Goal: Task Accomplishment & Management: Complete application form

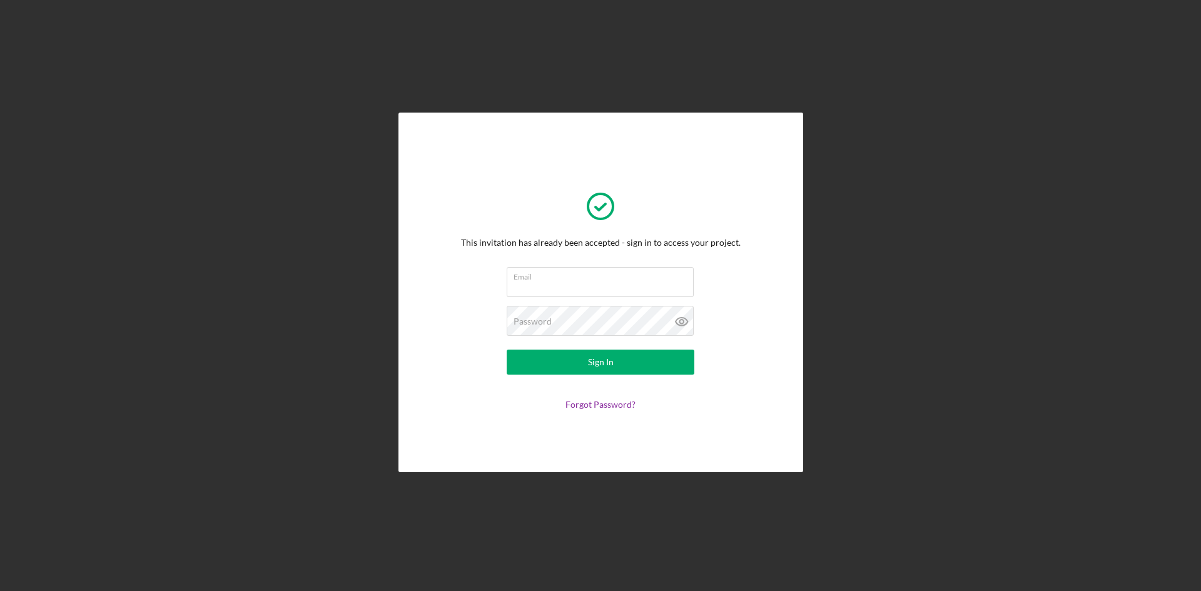
type input "[EMAIL_ADDRESS][DOMAIN_NAME]"
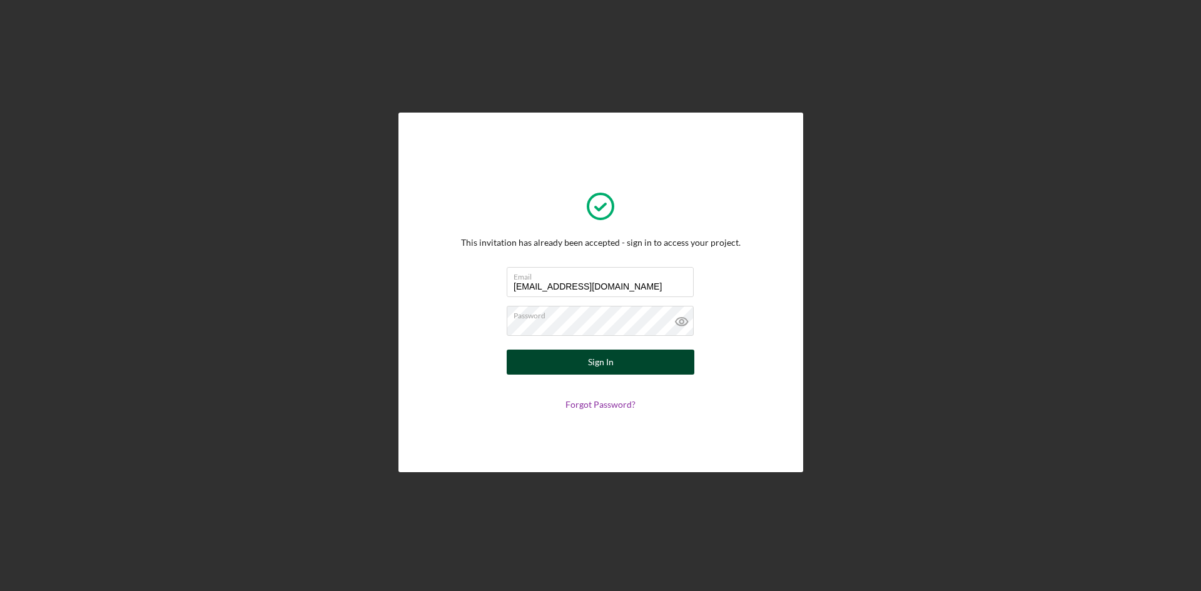
click at [637, 360] on button "Sign In" at bounding box center [601, 362] width 188 height 25
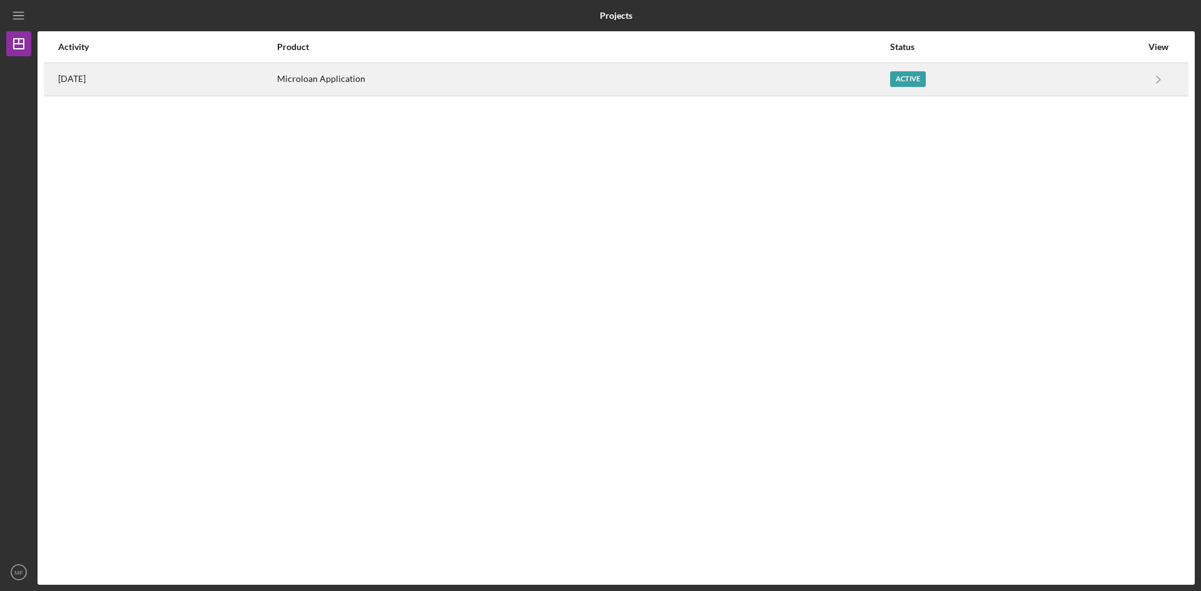
click at [383, 81] on div "Microloan Application" at bounding box center [583, 79] width 612 height 31
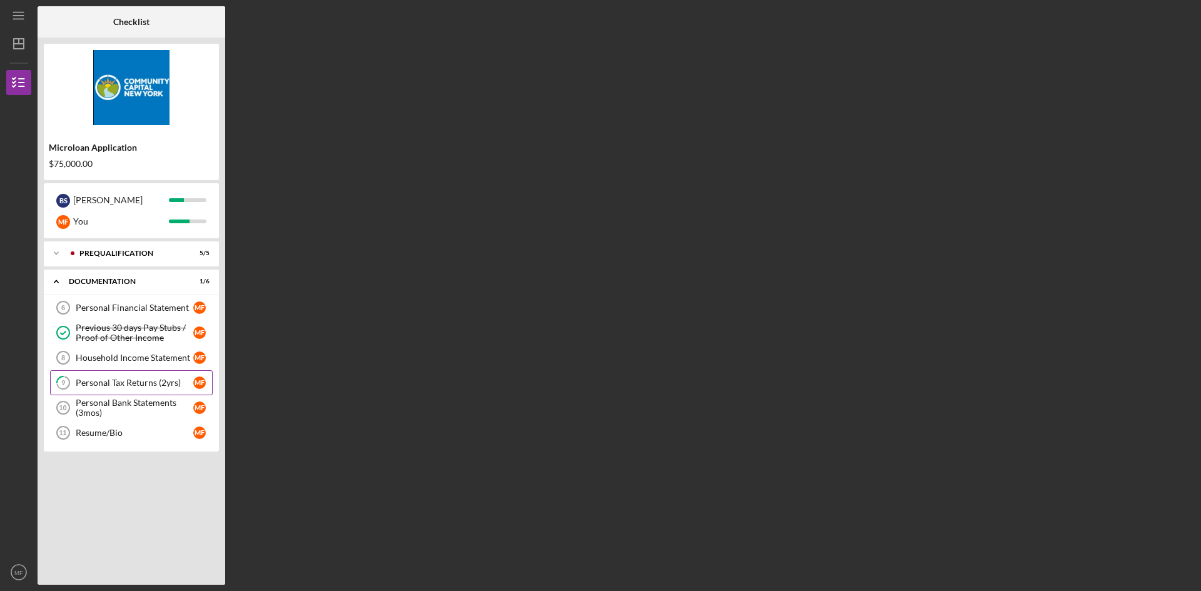
click at [144, 386] on div "Personal Tax Returns (2yrs)" at bounding box center [135, 383] width 118 height 10
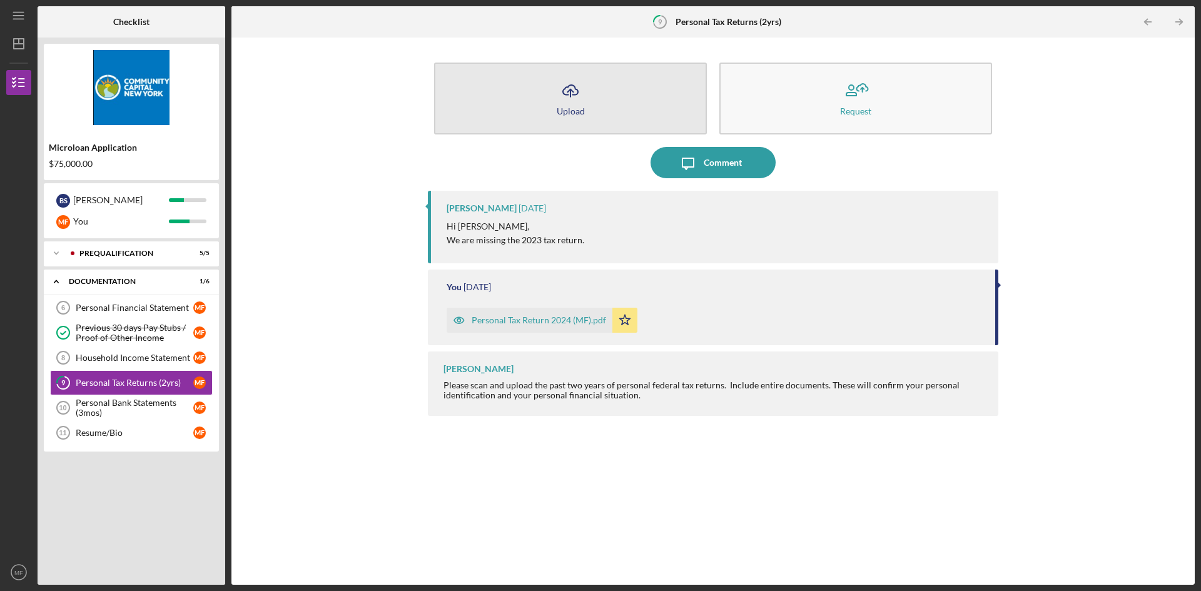
click at [565, 109] on div "Upload" at bounding box center [571, 110] width 28 height 9
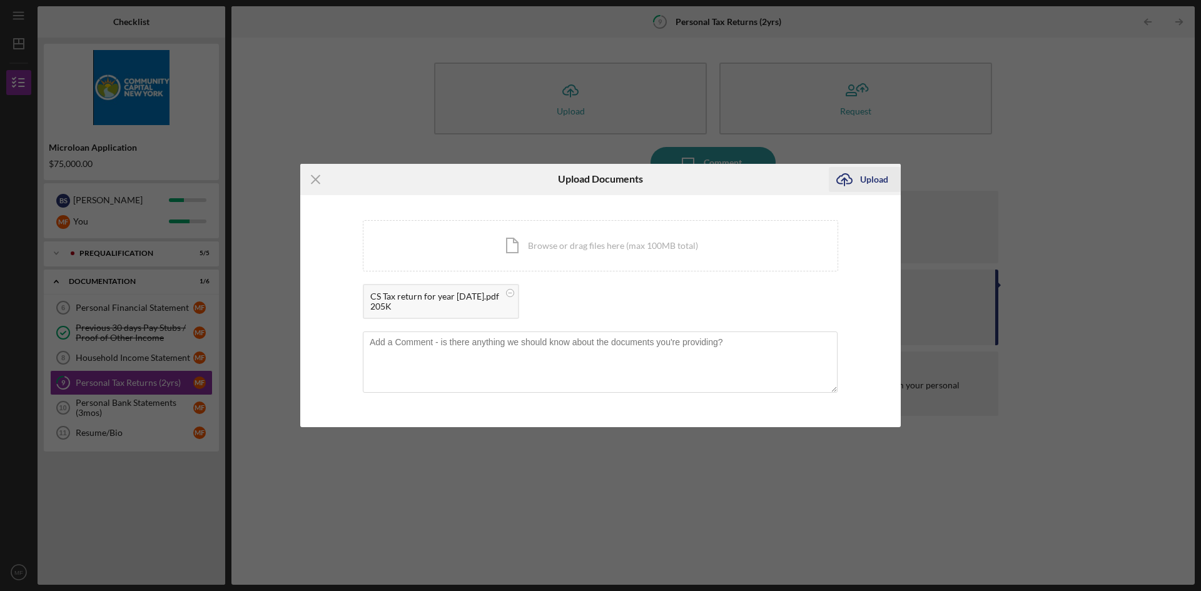
click at [863, 183] on div "Upload" at bounding box center [874, 179] width 28 height 25
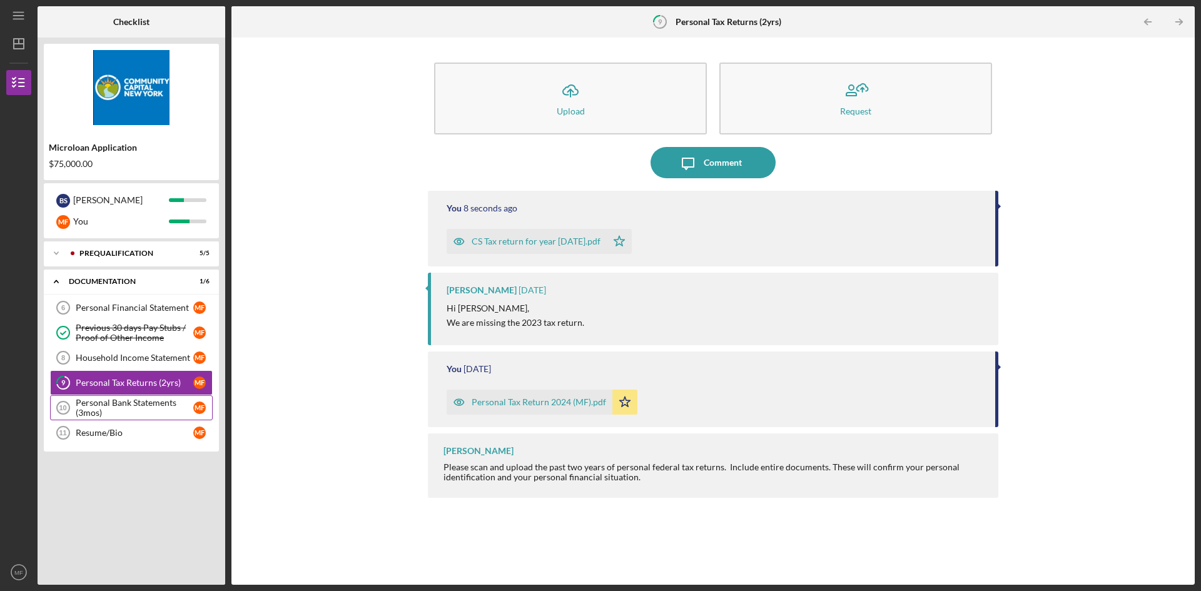
click at [134, 403] on div "Personal Bank Statements (3mos)" at bounding box center [135, 408] width 118 height 20
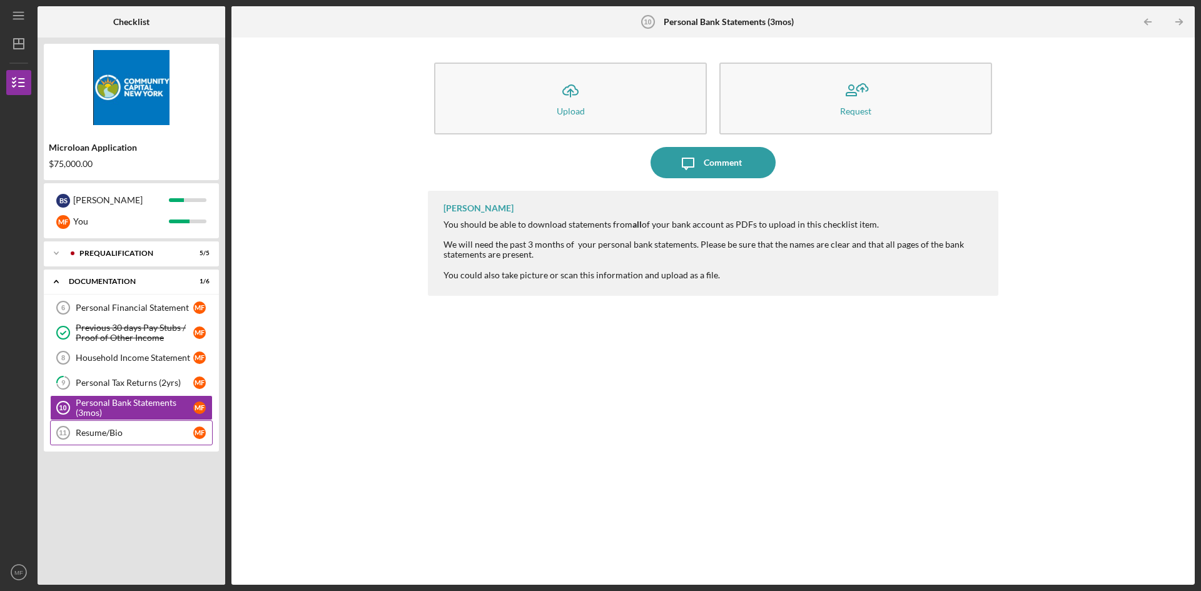
click at [149, 436] on div "Resume/Bio" at bounding box center [135, 433] width 118 height 10
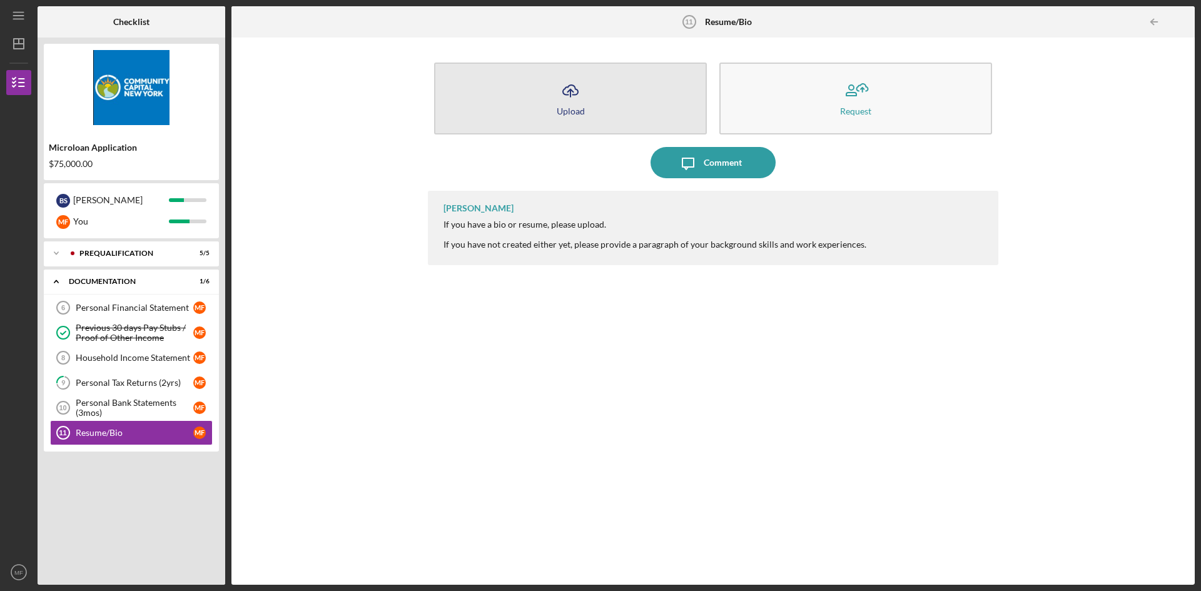
click at [519, 133] on button "Icon/Upload Upload" at bounding box center [570, 99] width 273 height 72
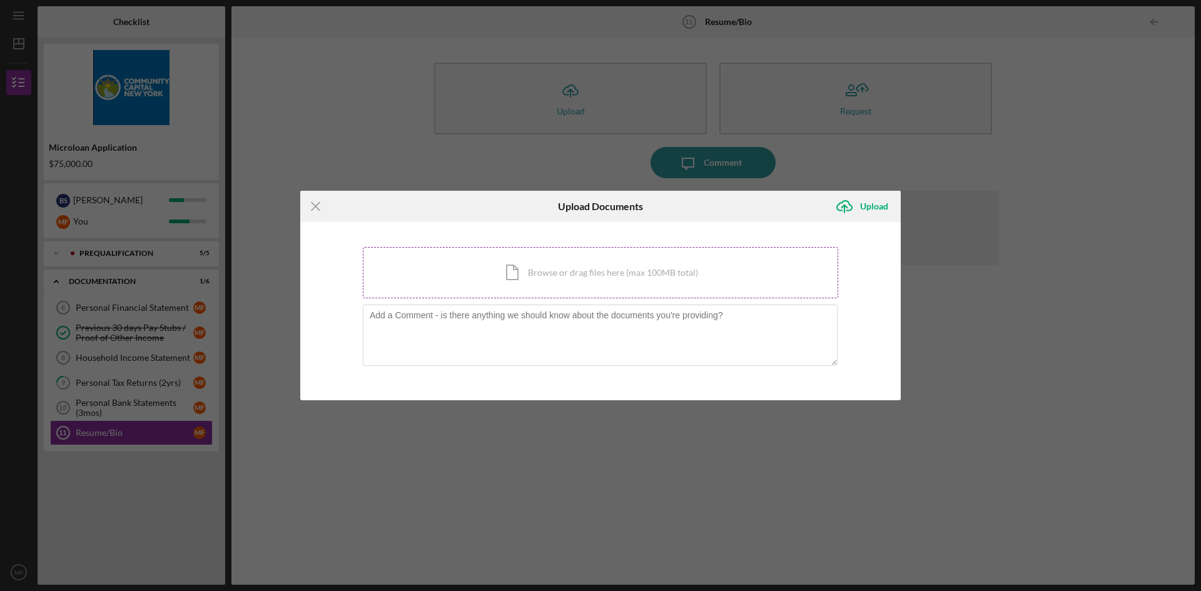
click at [546, 276] on div "Icon/Document Browse or drag files here (max 100MB total) Tap to choose files o…" at bounding box center [600, 272] width 475 height 51
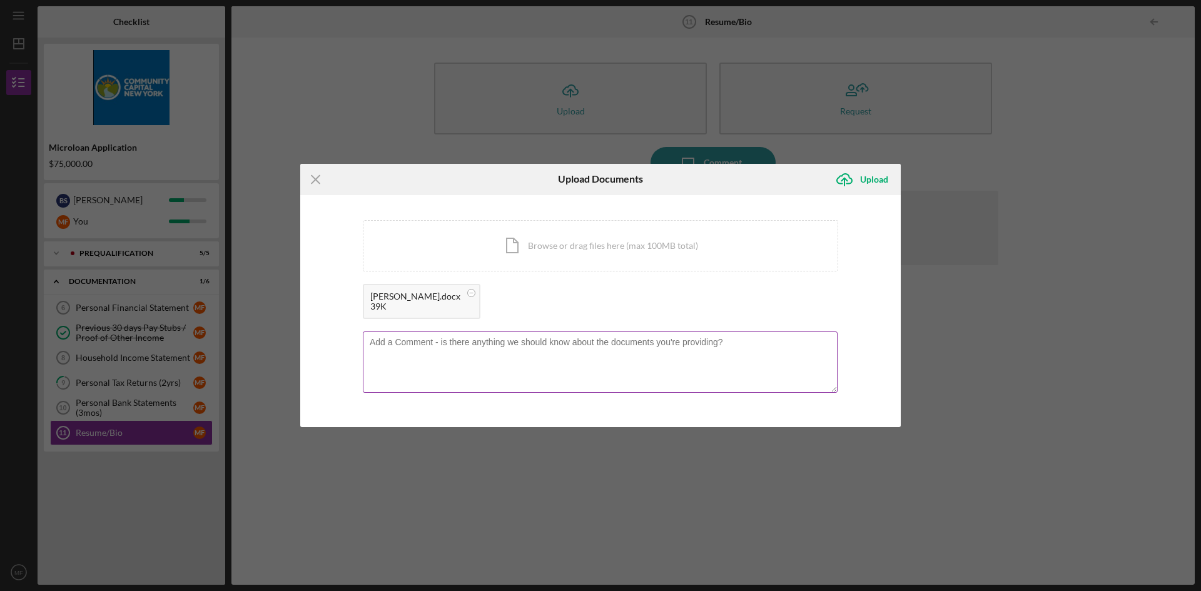
click at [732, 350] on textarea at bounding box center [600, 361] width 475 height 61
type textarea "Resume"
click at [875, 166] on div "Icon/Upload Upload" at bounding box center [865, 179] width 72 height 31
click at [851, 176] on icon "Icon/Upload" at bounding box center [844, 179] width 31 height 31
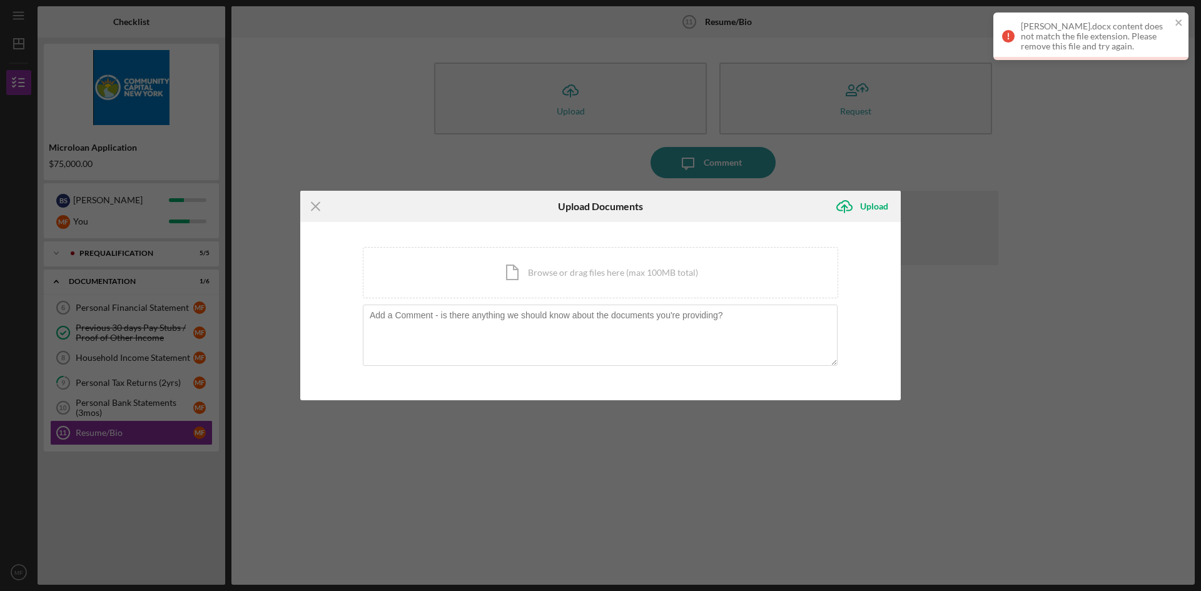
click at [1036, 165] on div "Icon/Menu Close Upload Documents Icon/Upload Upload You're uploading documents …" at bounding box center [600, 295] width 1201 height 591
click at [528, 277] on div "Icon/Document Browse or drag files here (max 100MB total) Tap to choose files o…" at bounding box center [600, 272] width 475 height 51
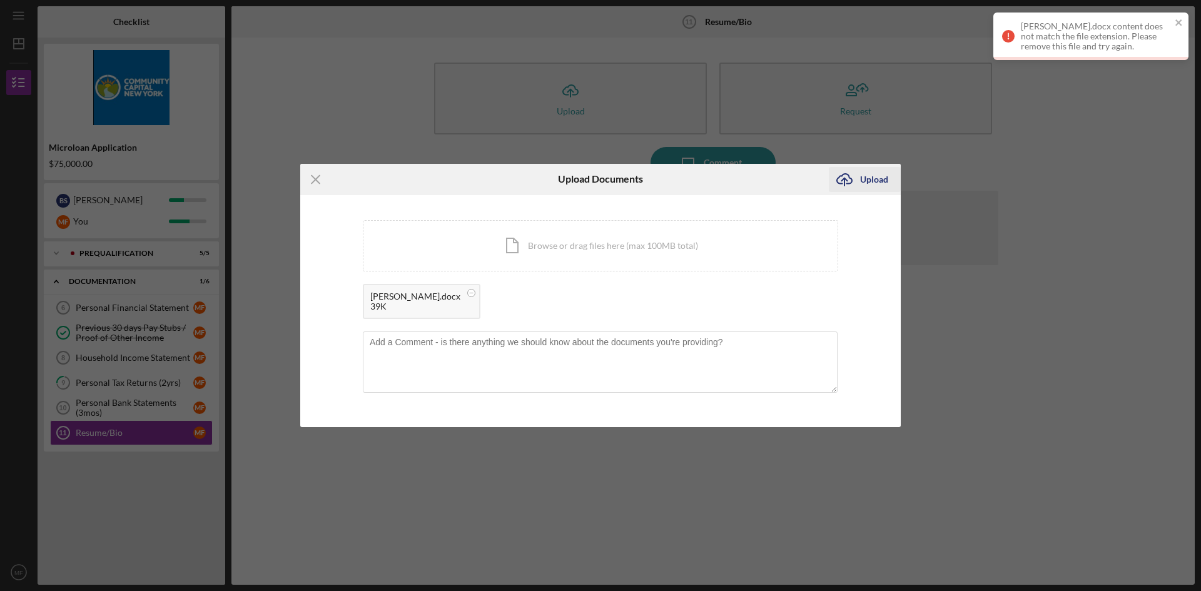
click at [864, 181] on div "Upload" at bounding box center [874, 179] width 28 height 25
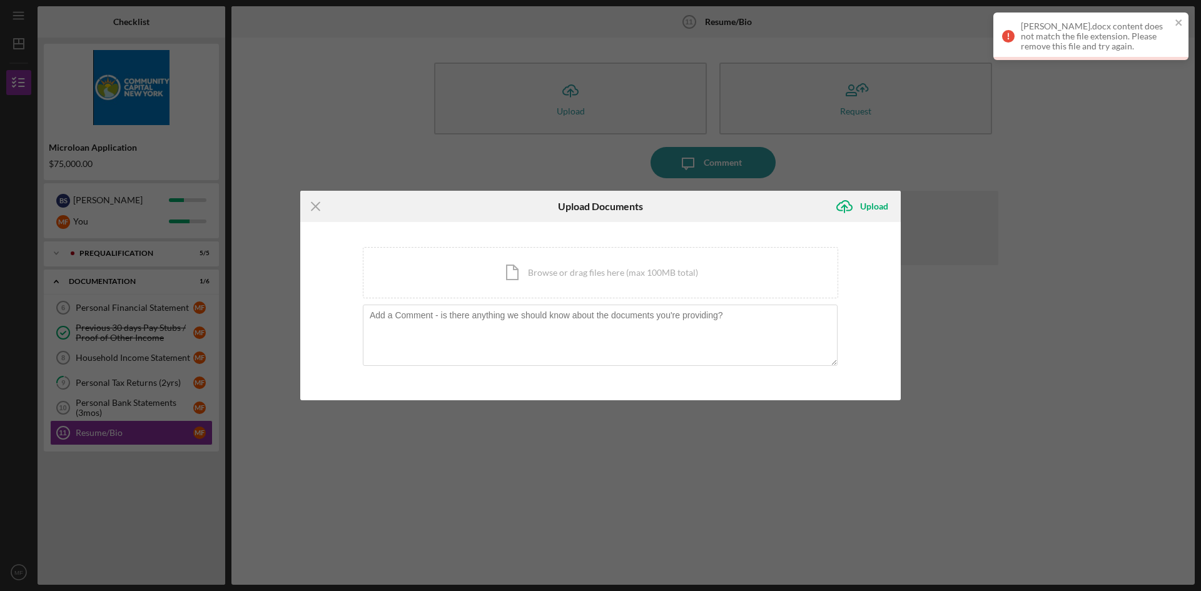
click at [560, 412] on div "Icon/Menu Close Upload Documents Icon/Upload Upload You're uploading documents …" at bounding box center [600, 295] width 1201 height 591
click at [318, 201] on icon "Icon/Menu Close" at bounding box center [315, 206] width 31 height 31
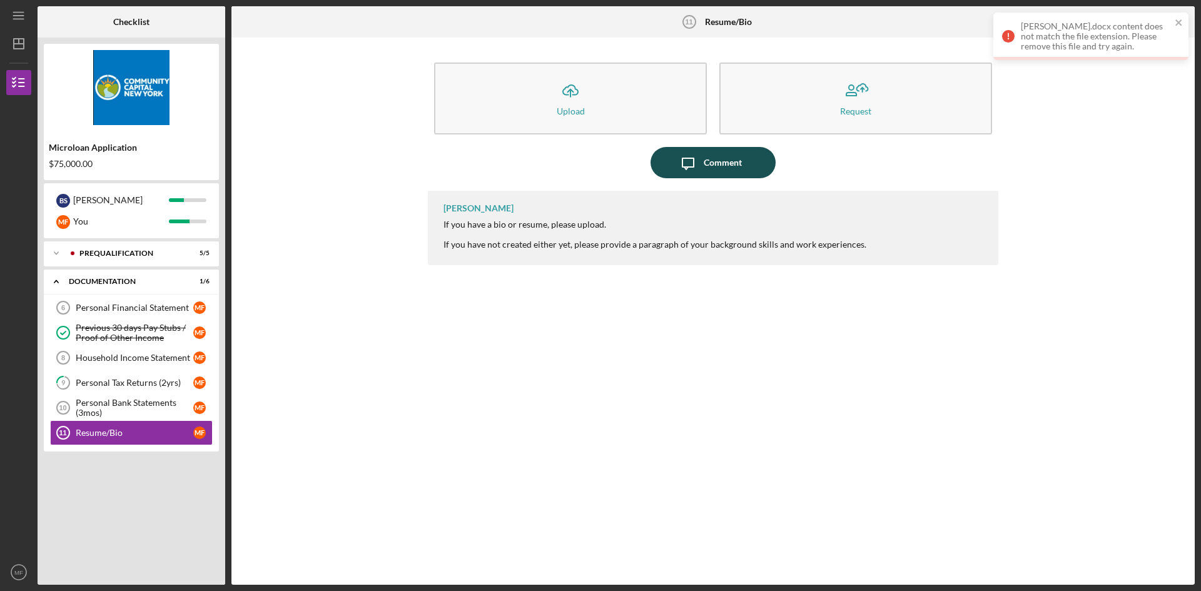
click at [735, 165] on div "Comment" at bounding box center [723, 162] width 38 height 31
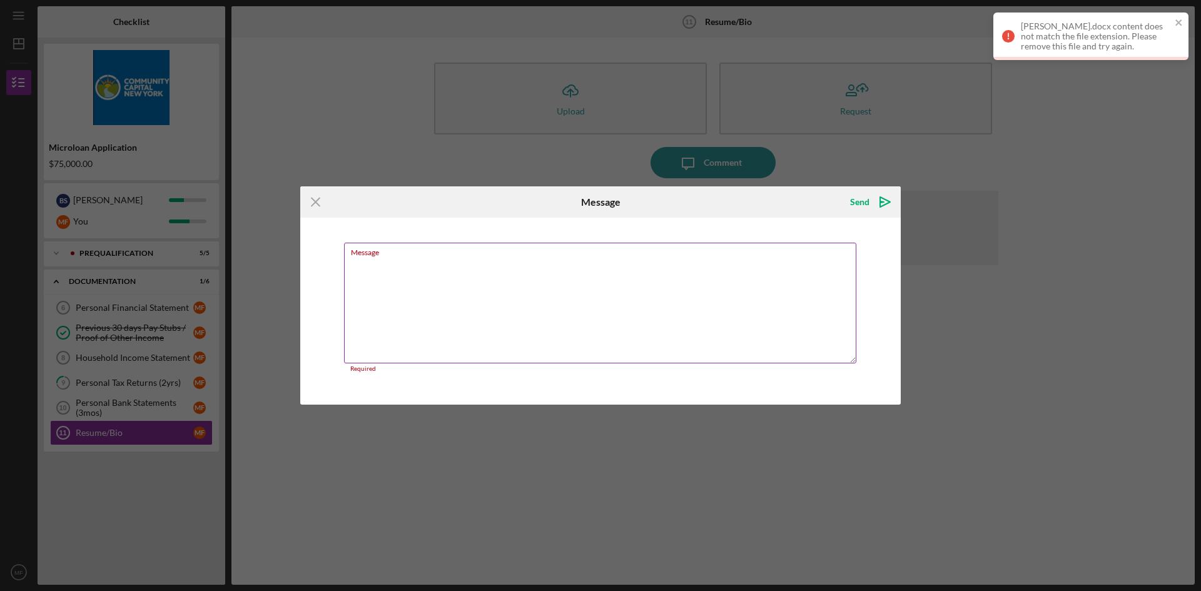
click at [430, 309] on textarea "Message" at bounding box center [600, 303] width 512 height 121
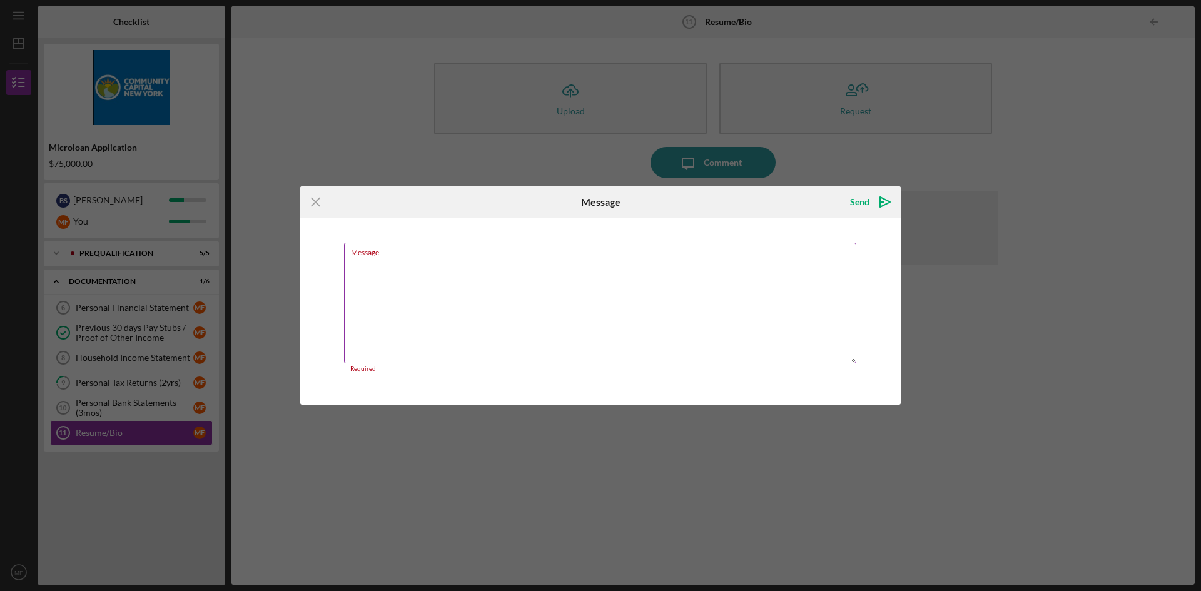
paste textarea "LOREMIP DOLORSITAME Consec, AD | 960-309-2347 | e.seddoei40@tempo.inc | utlabor…"
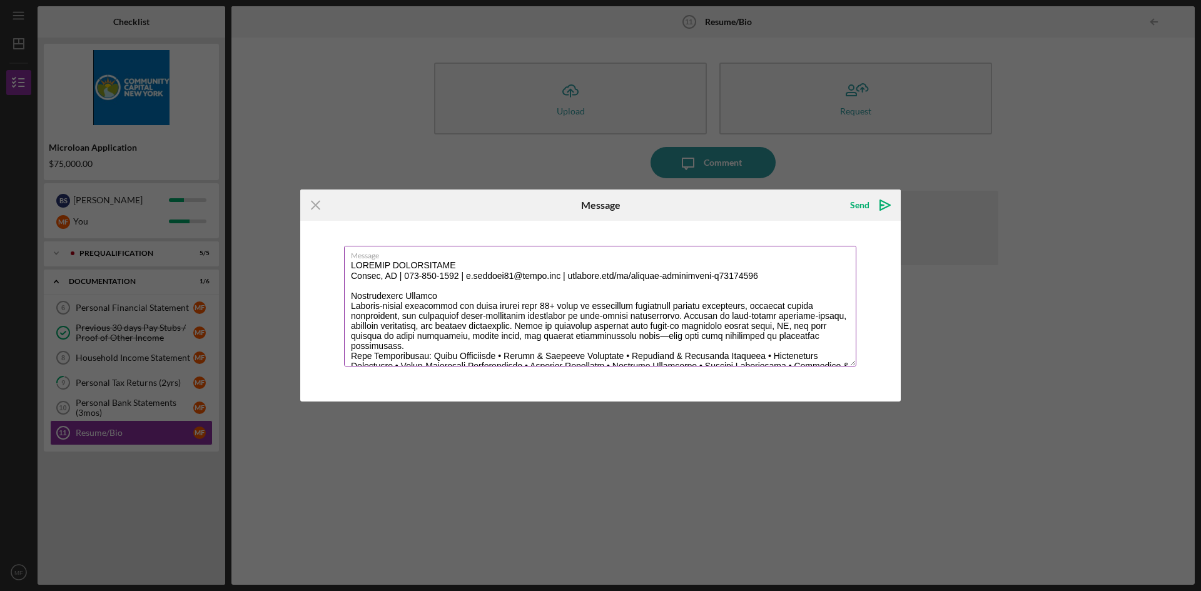
scroll to position [328, 0]
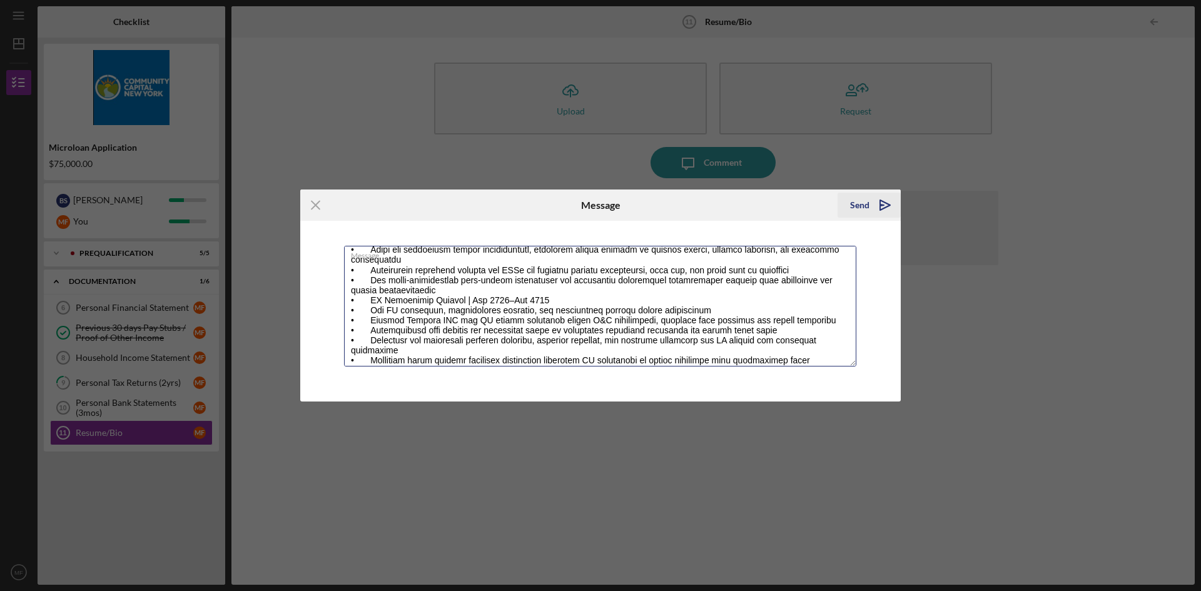
type textarea "LOREMIP DOLORSITAME Consec, AD | 960-309-2347 | e.seddoei40@tempo.inc | utlabor…"
click at [874, 210] on icon "Icon/icon-invite-send" at bounding box center [884, 205] width 31 height 31
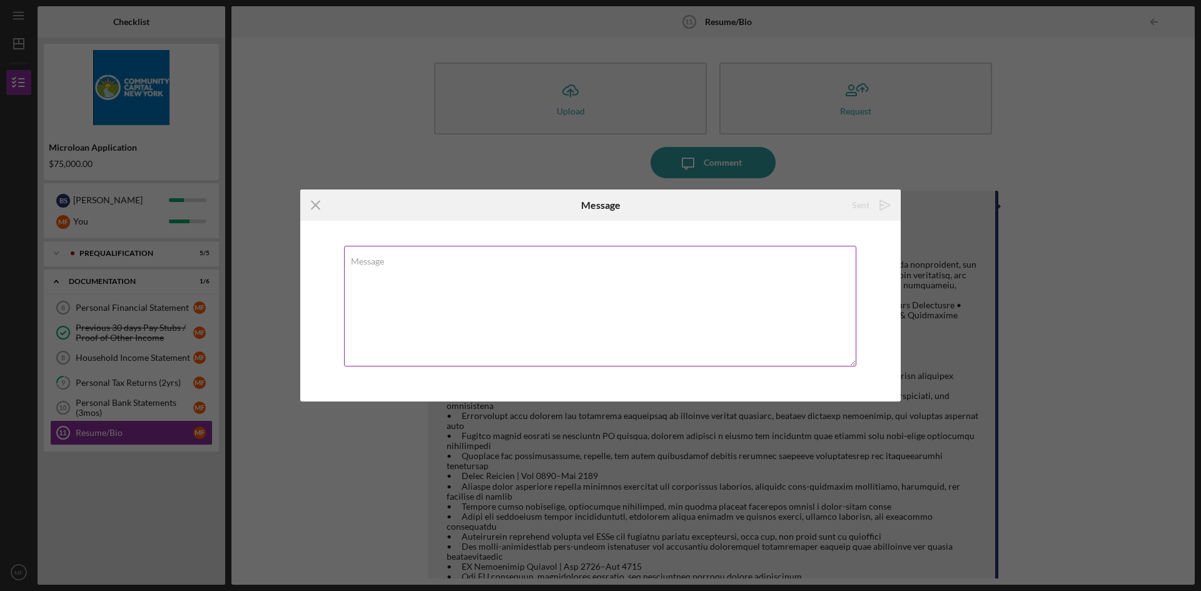
scroll to position [0, 0]
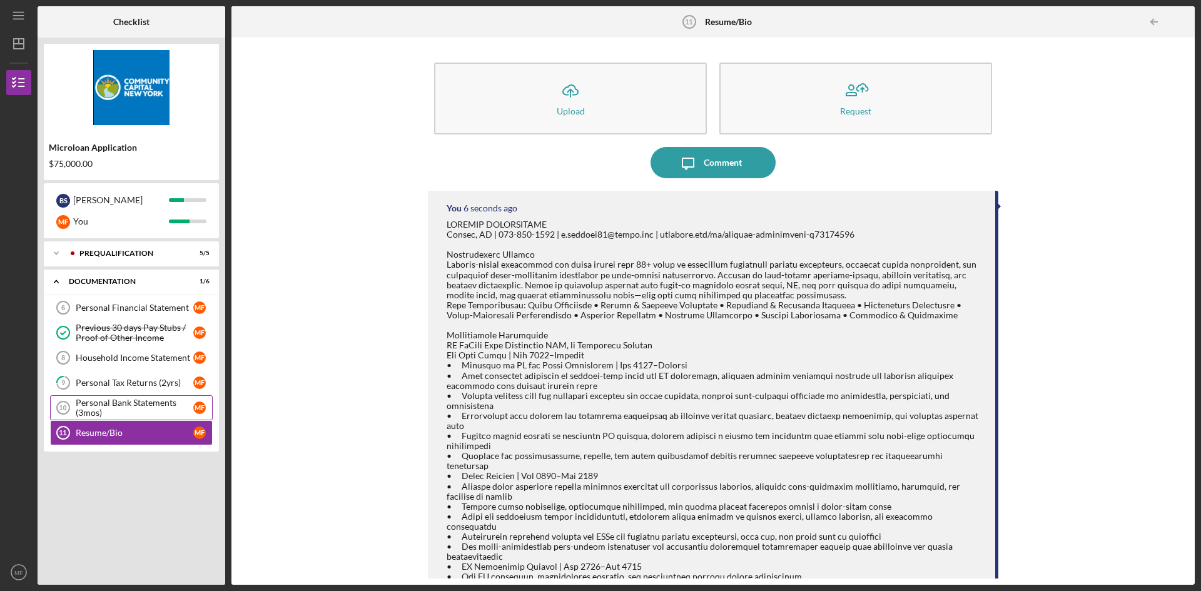
click at [146, 416] on div "Personal Bank Statements (3mos)" at bounding box center [135, 408] width 118 height 20
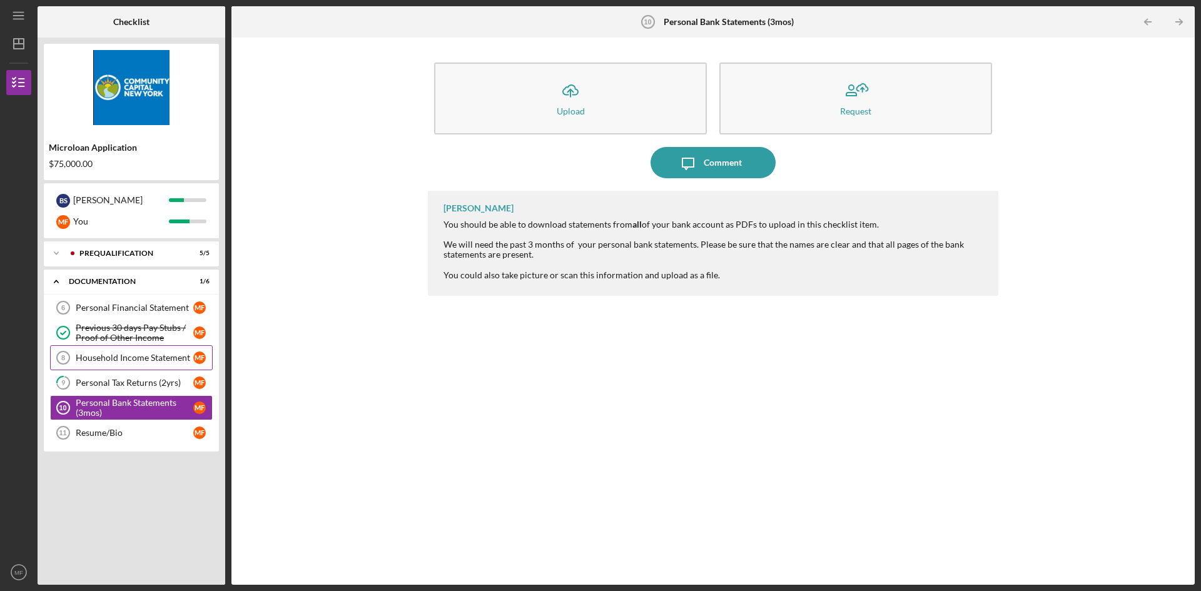
click at [132, 362] on div "Household Income Statement" at bounding box center [135, 358] width 118 height 10
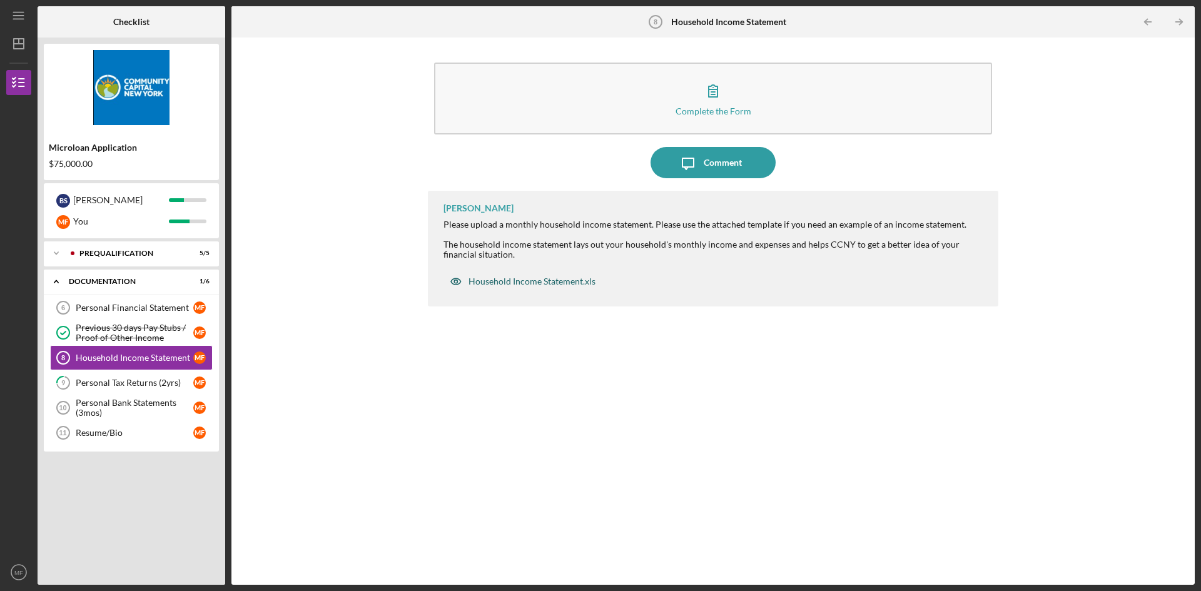
click at [557, 281] on div "Household Income Statement.xls" at bounding box center [531, 281] width 127 height 10
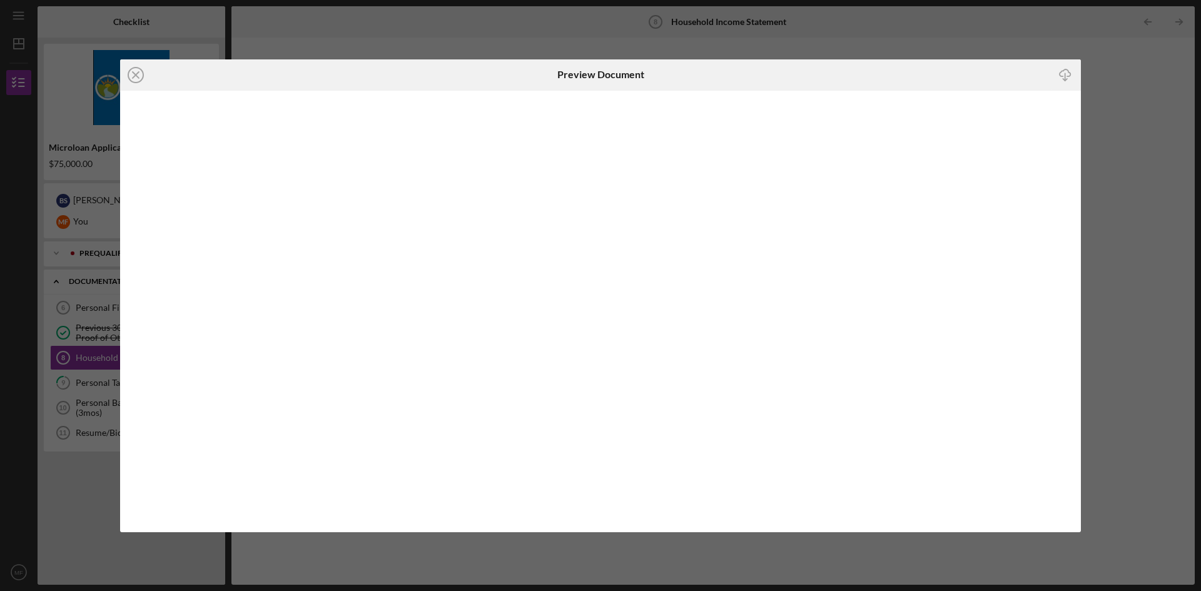
click at [926, 28] on div "Icon/Close Preview Document Icon/Download" at bounding box center [600, 295] width 1201 height 591
